Goal: Unclear

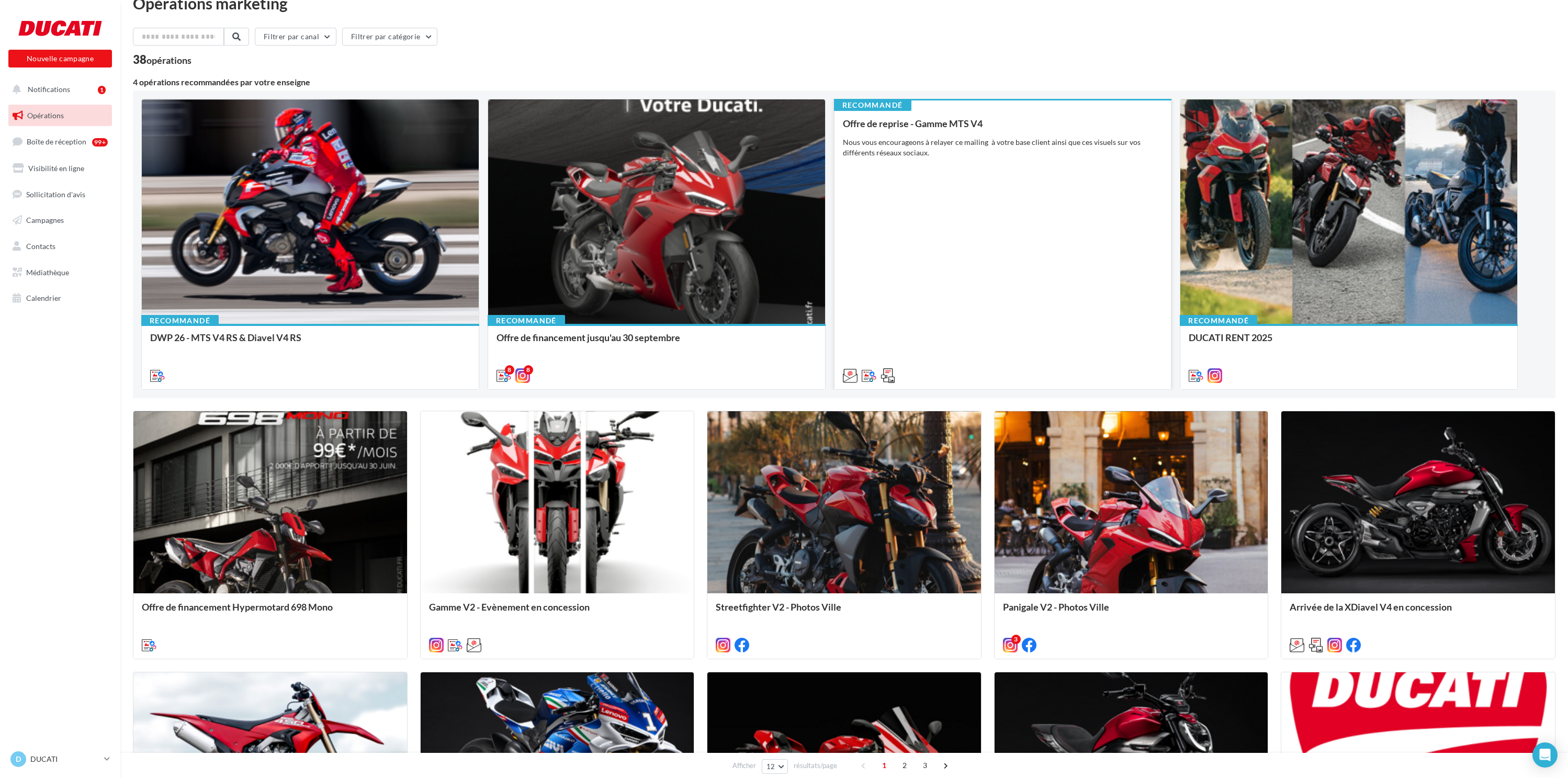
scroll to position [22, 0]
